Goal: Task Accomplishment & Management: Complete application form

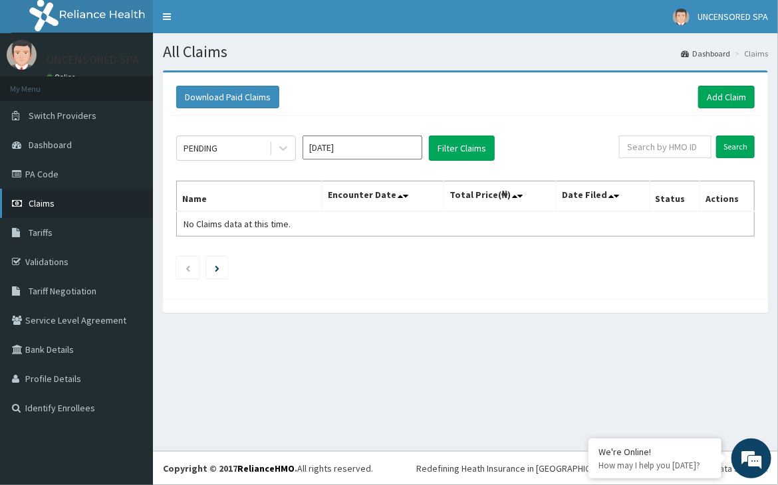
click at [27, 204] on link "Claims" at bounding box center [76, 203] width 153 height 29
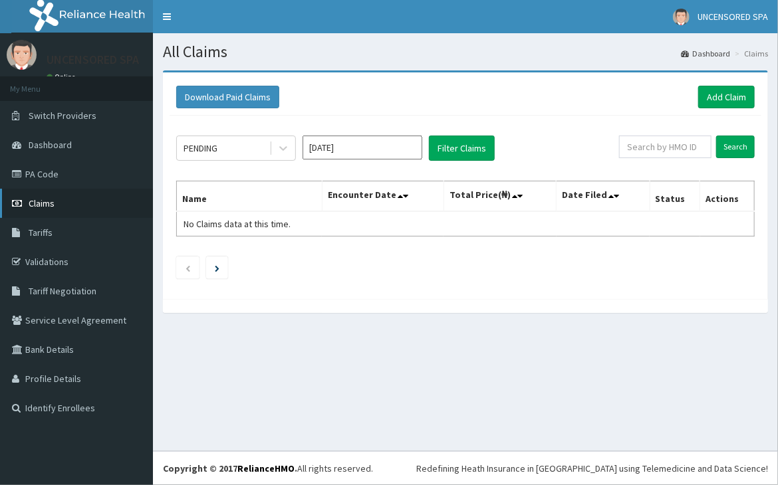
click at [60, 204] on link "Claims" at bounding box center [76, 203] width 153 height 29
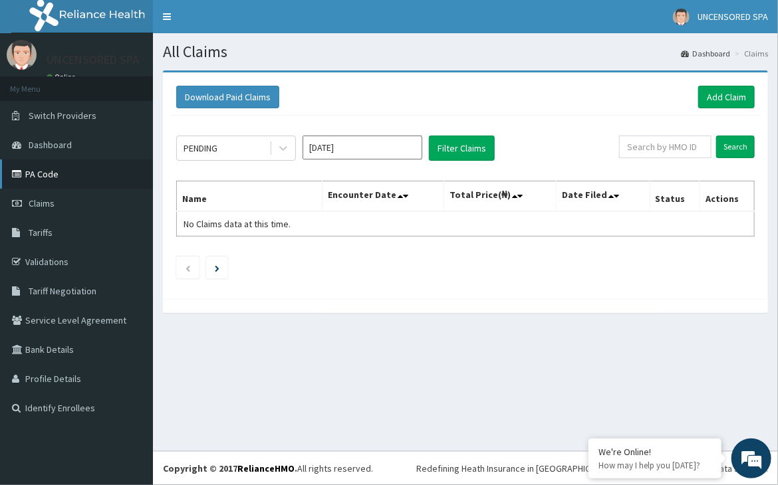
click at [53, 162] on link "PA Code" at bounding box center [76, 174] width 153 height 29
click at [724, 88] on link "Add Claim" at bounding box center [726, 97] width 57 height 23
click at [718, 89] on link "Add Claim" at bounding box center [726, 97] width 57 height 23
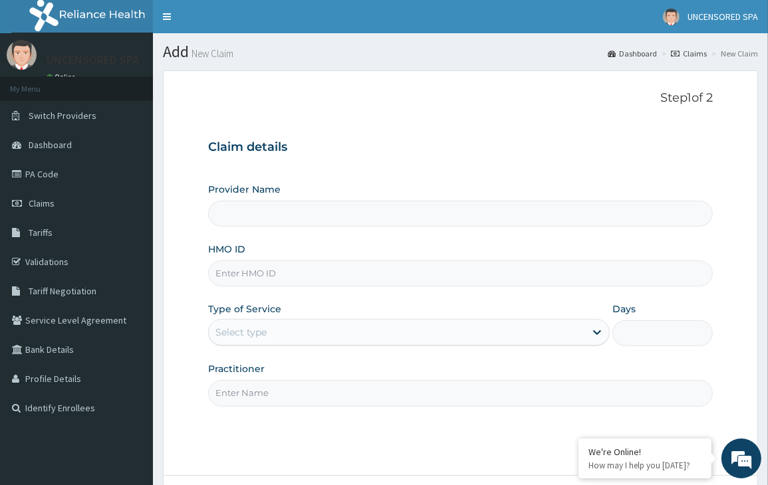
click at [338, 263] on input "HMO ID" at bounding box center [460, 274] width 505 height 26
paste input "AGO/10028/A"
type input "AGO/10028/A"
click at [304, 393] on input "Practitioner" at bounding box center [460, 393] width 505 height 26
type input "Tejumola"
